Goal: Task Accomplishment & Management: Complete application form

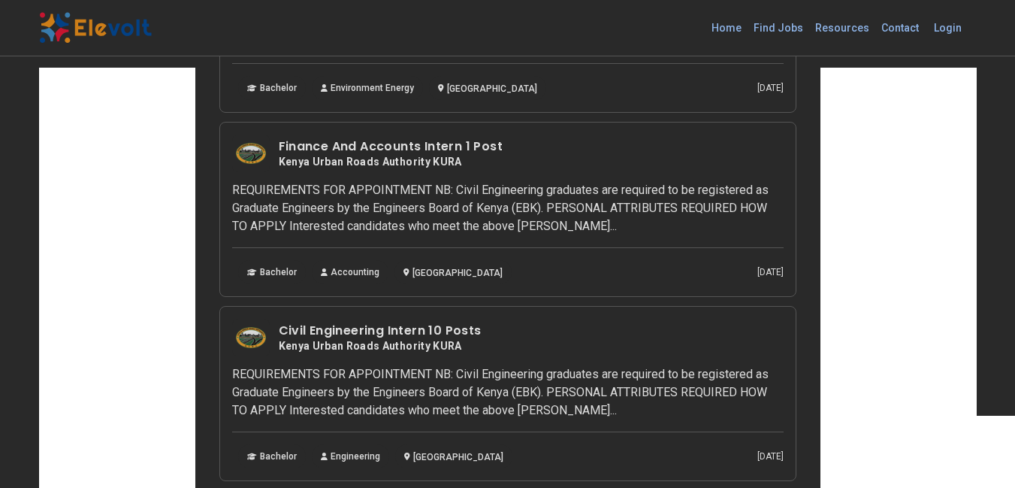
scroll to position [301, 0]
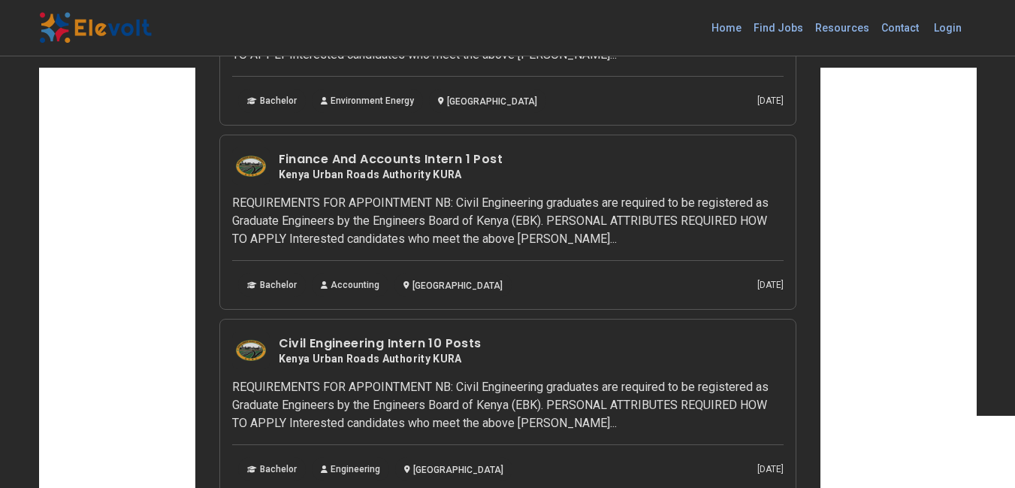
click at [430, 341] on h3 "Civil Engineering Intern 10 Posts" at bounding box center [380, 343] width 203 height 18
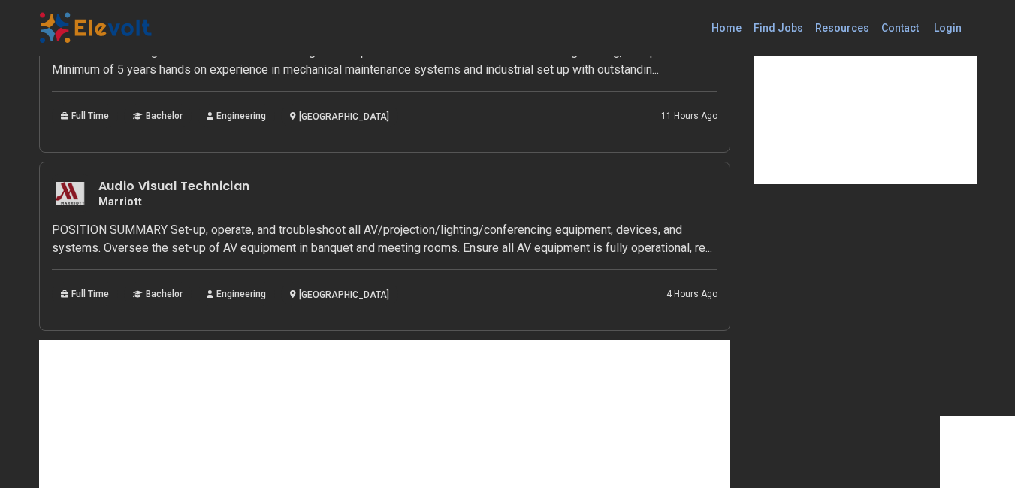
scroll to position [1203, 0]
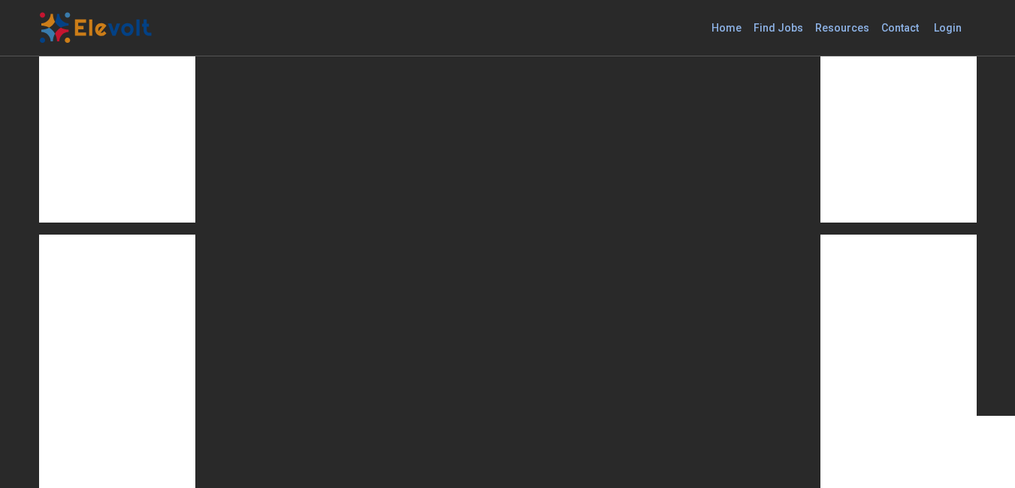
scroll to position [75, 0]
